Goal: Obtain resource: Download file/media

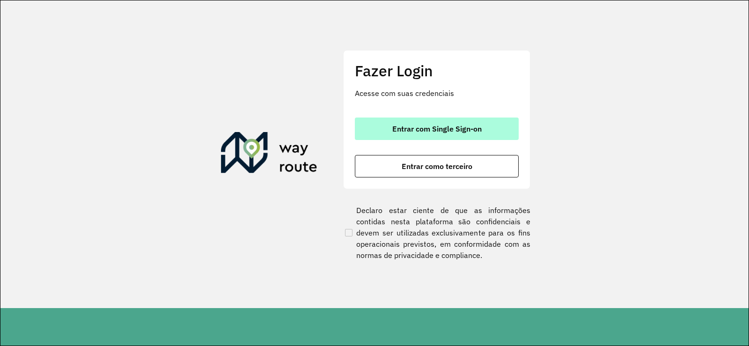
click at [438, 121] on button "Entrar com Single Sign-on" at bounding box center [437, 128] width 164 height 22
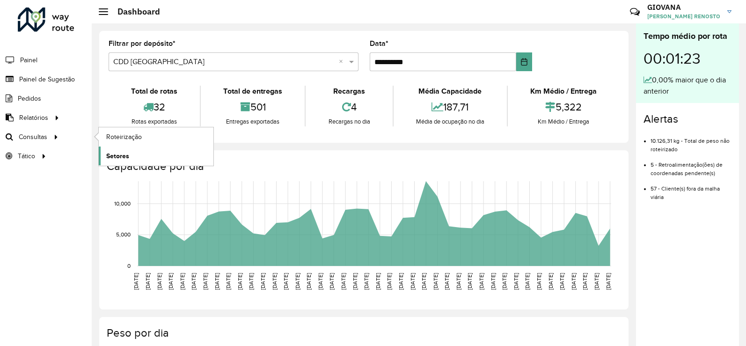
click at [120, 152] on span "Setores" at bounding box center [117, 156] width 23 height 10
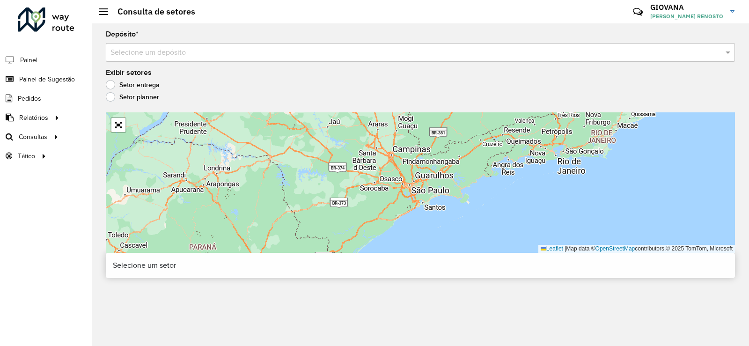
click at [174, 53] on input "text" at bounding box center [410, 52] width 601 height 11
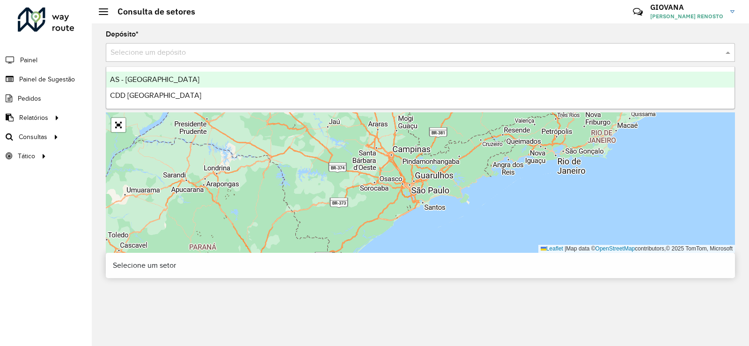
click at [186, 100] on div "CDD Florianópolis" at bounding box center [420, 95] width 628 height 16
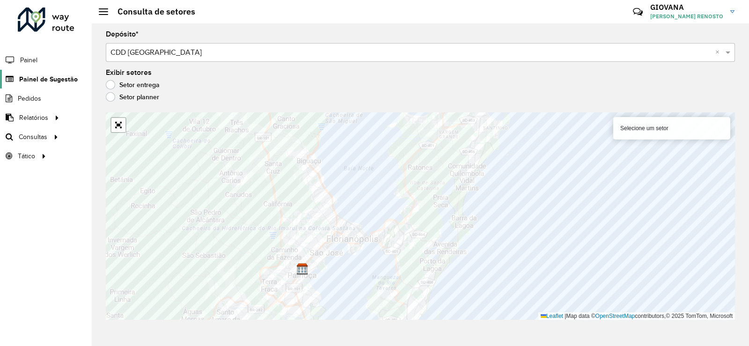
click at [34, 82] on span "Painel de Sugestão" at bounding box center [48, 79] width 58 height 10
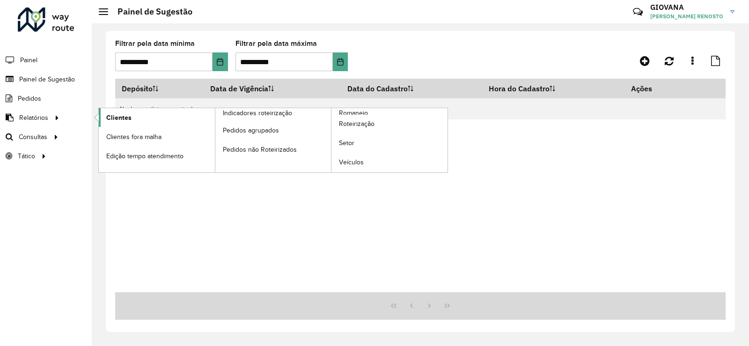
click at [110, 120] on span "Clientes" at bounding box center [118, 118] width 25 height 10
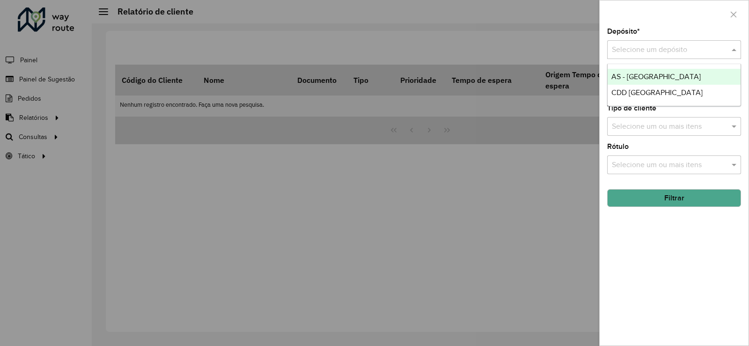
click at [666, 47] on input "text" at bounding box center [664, 49] width 106 height 11
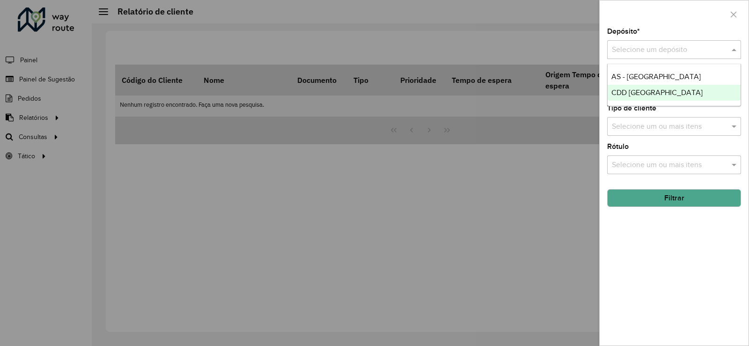
click at [649, 91] on span "CDD Florianópolis" at bounding box center [656, 92] width 91 height 8
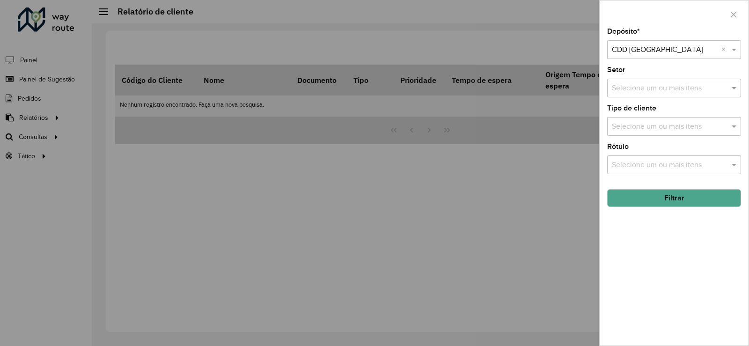
click at [696, 203] on button "Filtrar" at bounding box center [674, 198] width 134 height 18
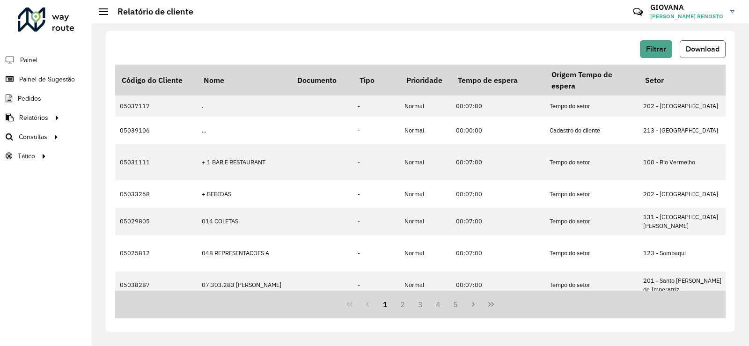
click at [718, 46] on span "Download" at bounding box center [702, 49] width 34 height 8
